Goal: Task Accomplishment & Management: Manage account settings

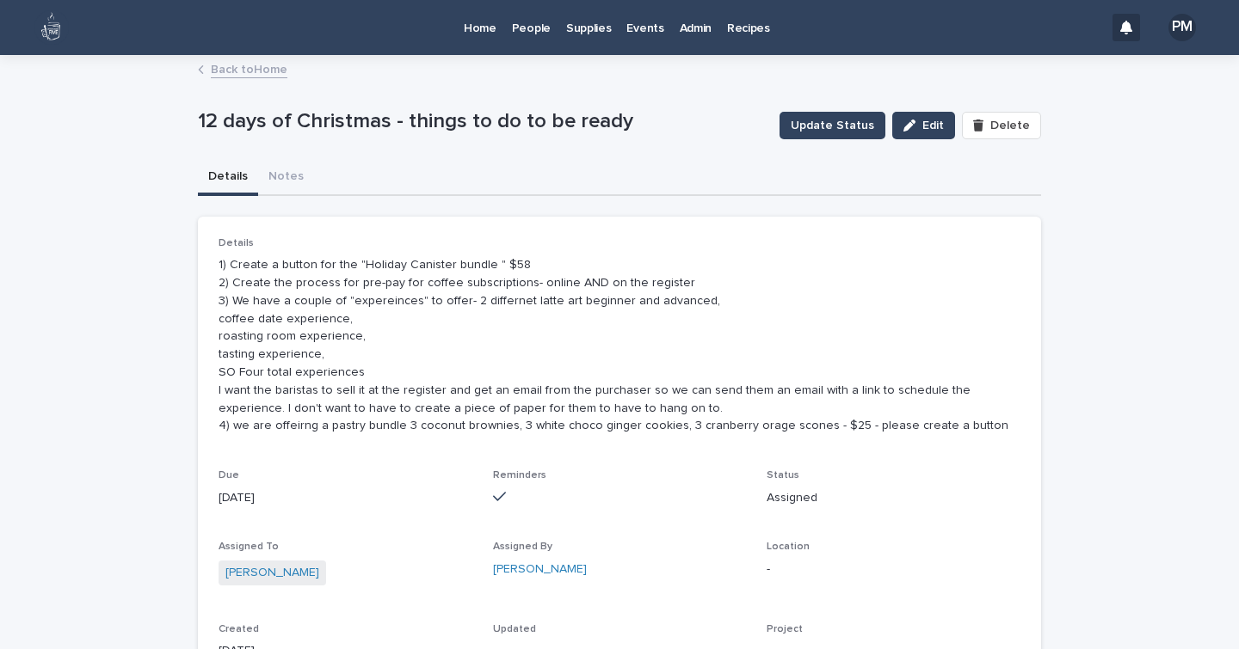
click at [532, 34] on p "People" at bounding box center [531, 18] width 39 height 36
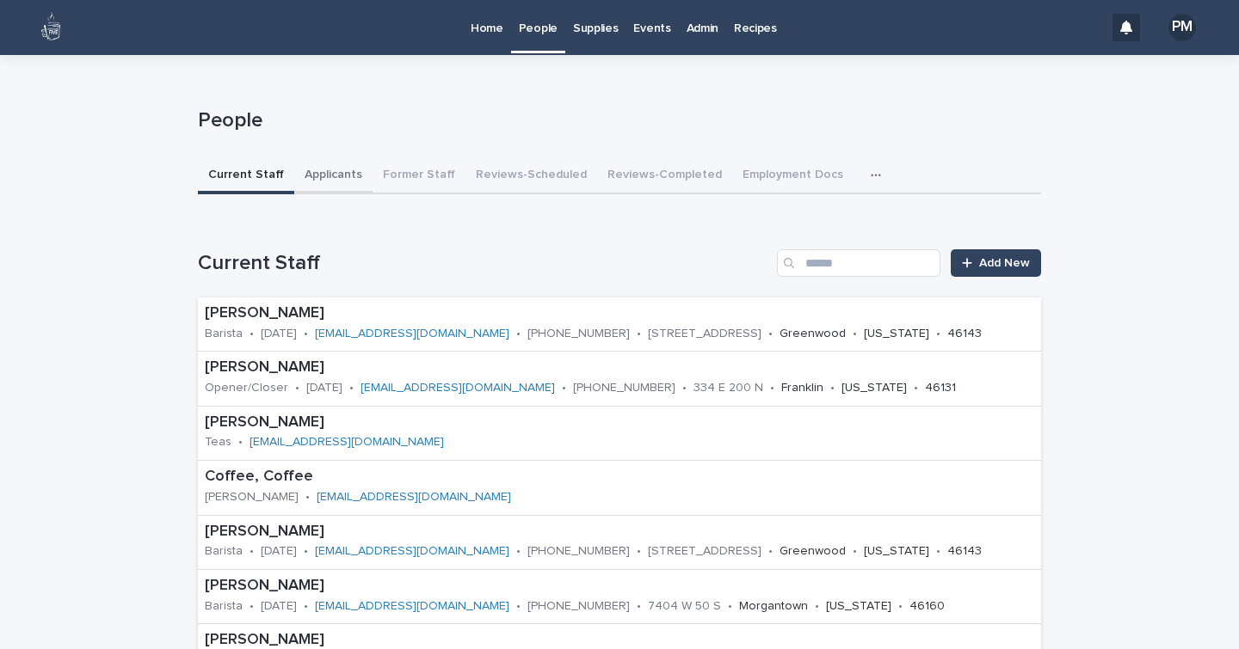
click at [318, 175] on button "Applicants" at bounding box center [333, 176] width 78 height 36
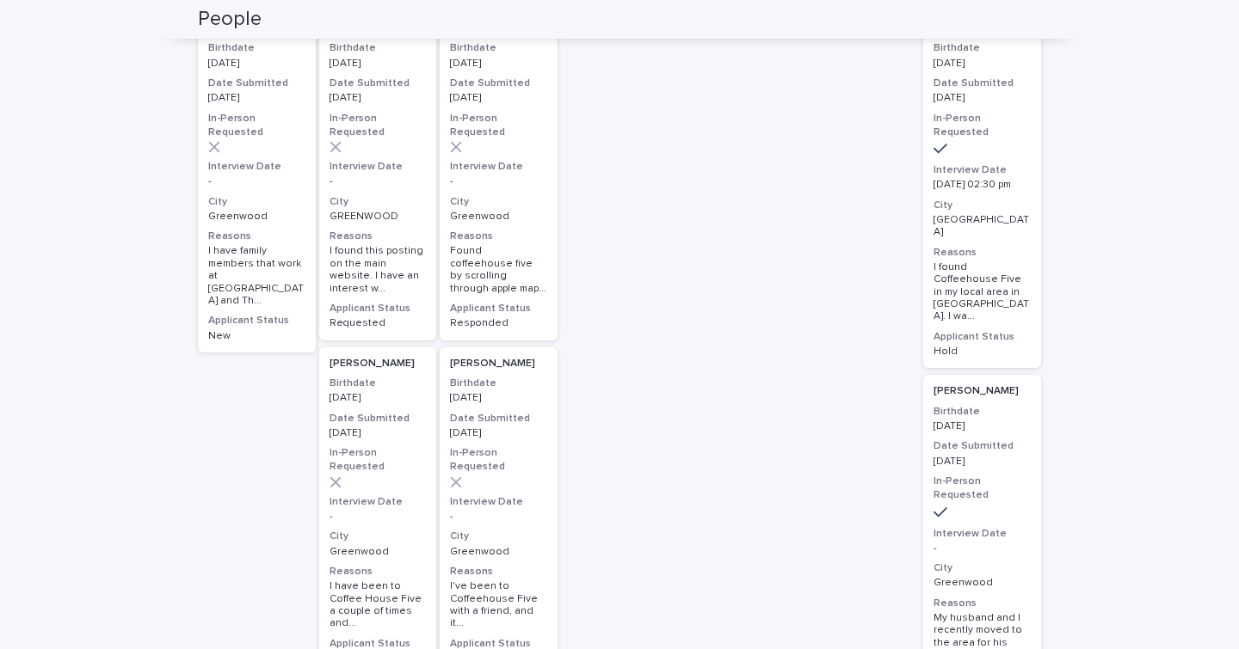
scroll to position [345, 0]
click at [516, 510] on p "-" at bounding box center [498, 516] width 97 height 12
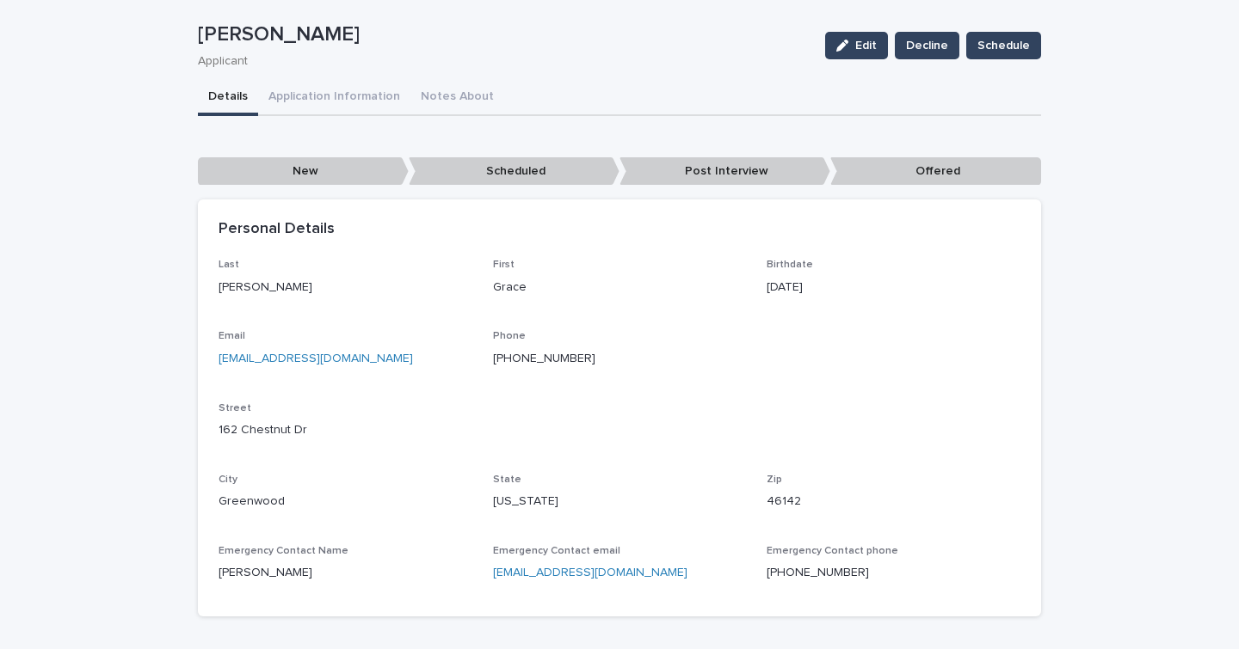
scroll to position [112, 0]
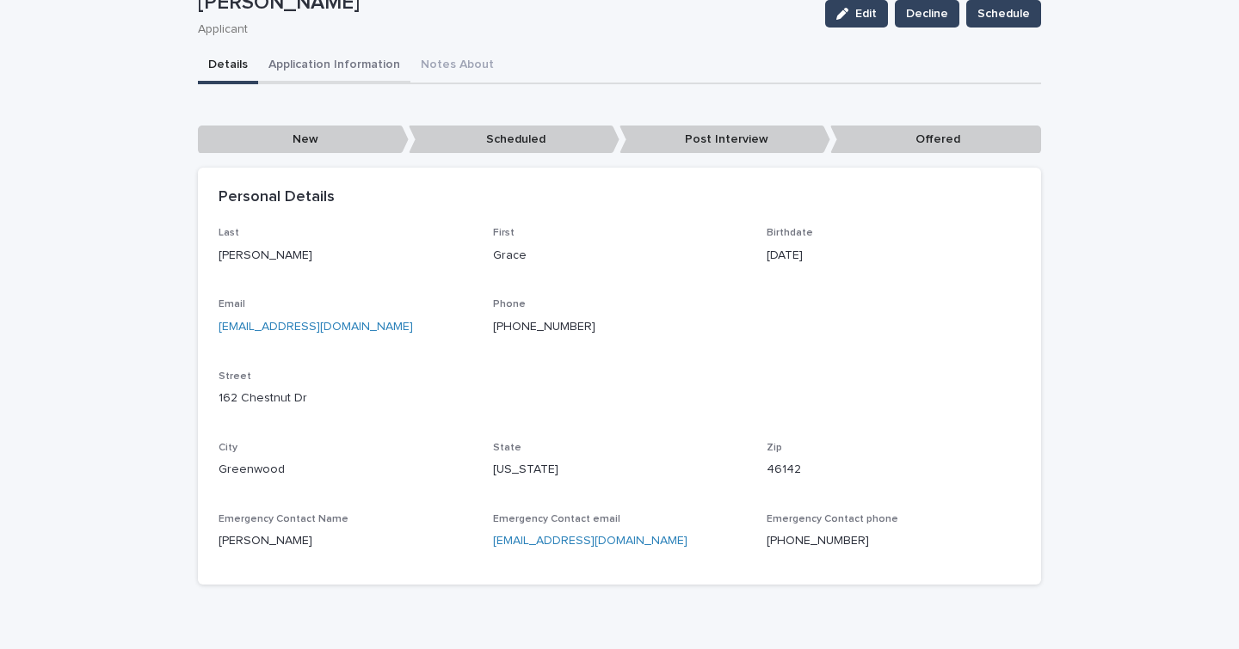
click at [325, 71] on div "**********" at bounding box center [619, 323] width 843 height 551
